Goal: Task Accomplishment & Management: Manage account settings

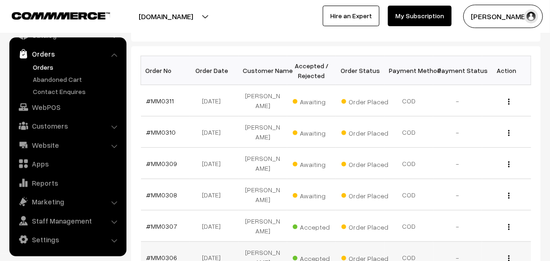
scroll to position [187, 0]
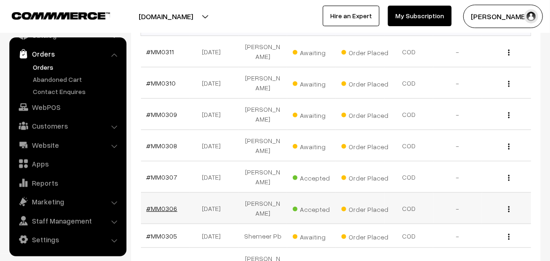
click at [158, 205] on link "#MM0306" at bounding box center [162, 209] width 31 height 8
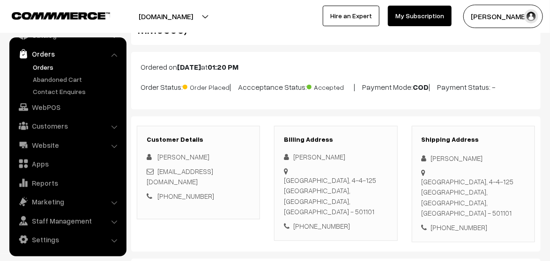
scroll to position [94, 0]
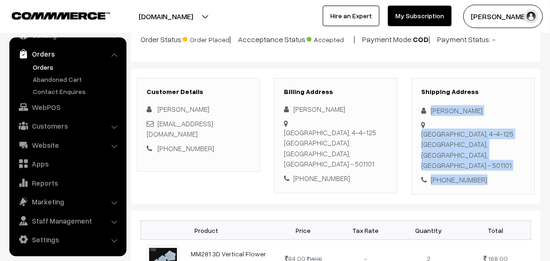
drag, startPoint x: 430, startPoint y: 110, endPoint x: 482, endPoint y: 161, distance: 71.8
click at [482, 161] on div "Shipping Address saipriya momula Gandhi Colony, 4-4-125 Vikarabad, Telangana, I…" at bounding box center [473, 136] width 123 height 117
copy div "saipriya momula Gandhi Colony, 4-4-125 Vikarabad, Telangana, India - 501101 +91…"
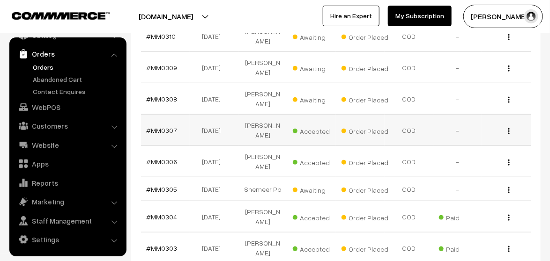
scroll to position [187, 0]
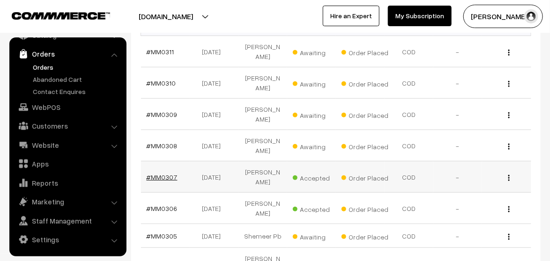
click at [159, 173] on link "#MM0307" at bounding box center [162, 177] width 31 height 8
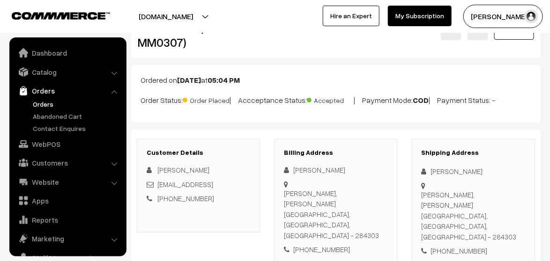
scroll to position [47, 0]
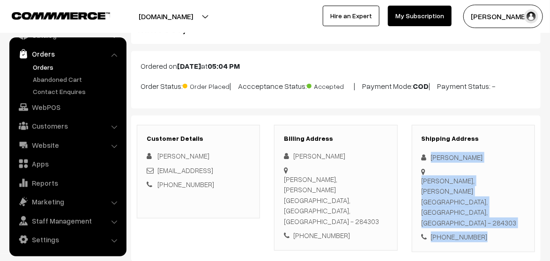
drag, startPoint x: 428, startPoint y: 155, endPoint x: 481, endPoint y: 213, distance: 77.9
click at [481, 213] on div "Shipping Address [PERSON_NAME] [PERSON_NAME], [PERSON_NAME] Jhansi, [GEOGRAPHIC…" at bounding box center [473, 188] width 123 height 127
copy div "[PERSON_NAME] [PERSON_NAME], [PERSON_NAME] Jhansi, [GEOGRAPHIC_DATA], [GEOGRAPH…"
click at [46, 81] on link "Abandoned Cart" at bounding box center [76, 79] width 93 height 10
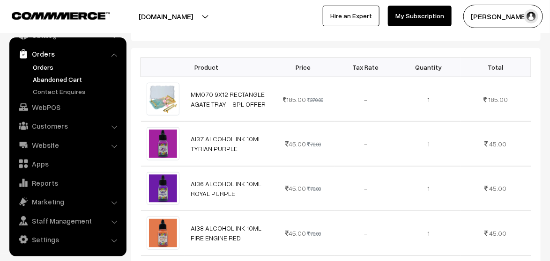
scroll to position [187, 0]
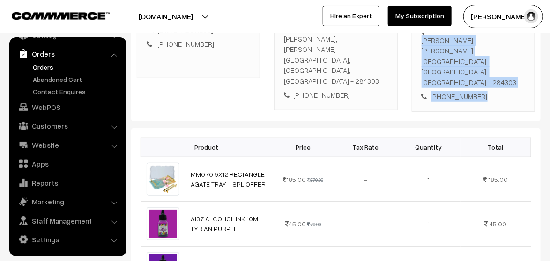
click at [47, 65] on link "Orders" at bounding box center [76, 67] width 93 height 10
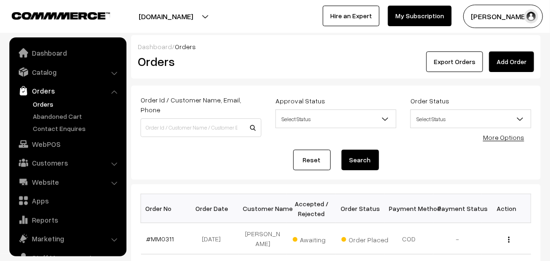
scroll to position [37, 0]
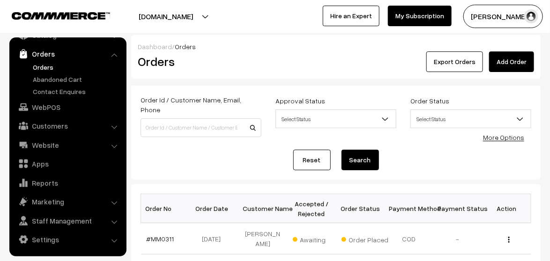
click at [38, 63] on link "Orders" at bounding box center [76, 67] width 93 height 10
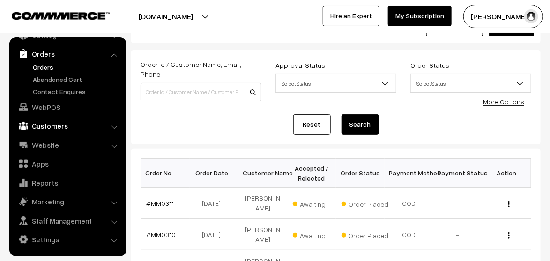
scroll to position [47, 0]
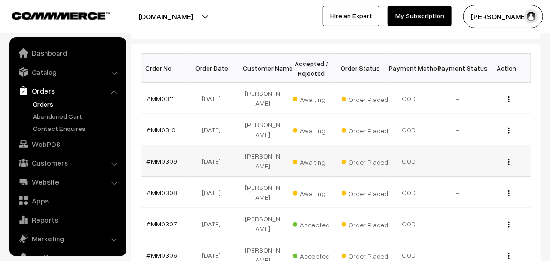
scroll to position [37, 0]
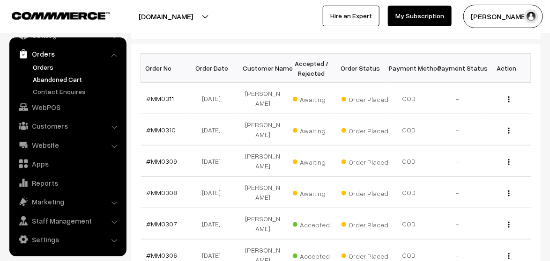
click at [53, 78] on link "Abandoned Cart" at bounding box center [76, 79] width 93 height 10
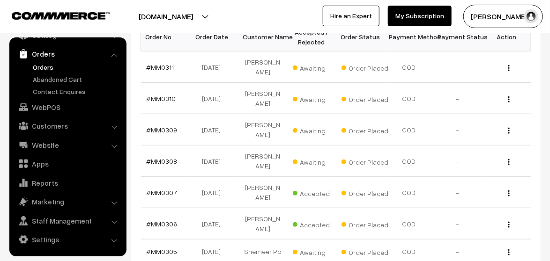
scroll to position [94, 0]
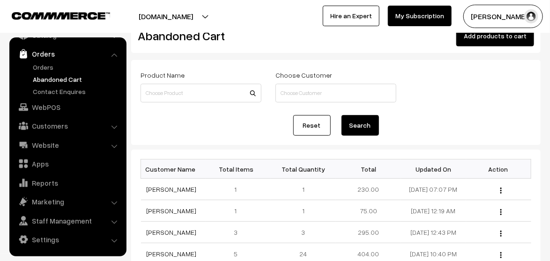
scroll to position [47, 0]
